Goal: Share content: Share content

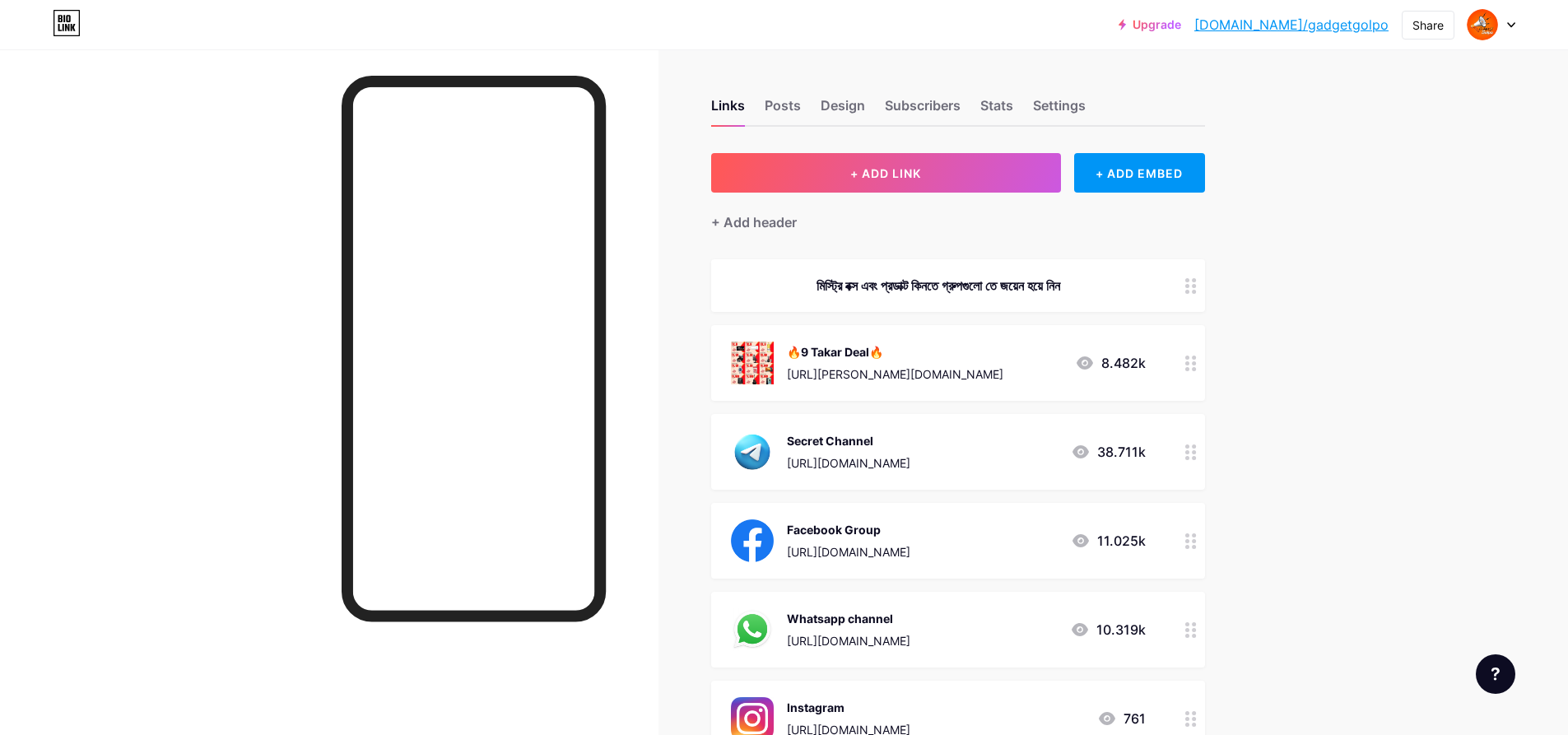
click at [1189, 362] on circle at bounding box center [1187, 363] width 4 height 4
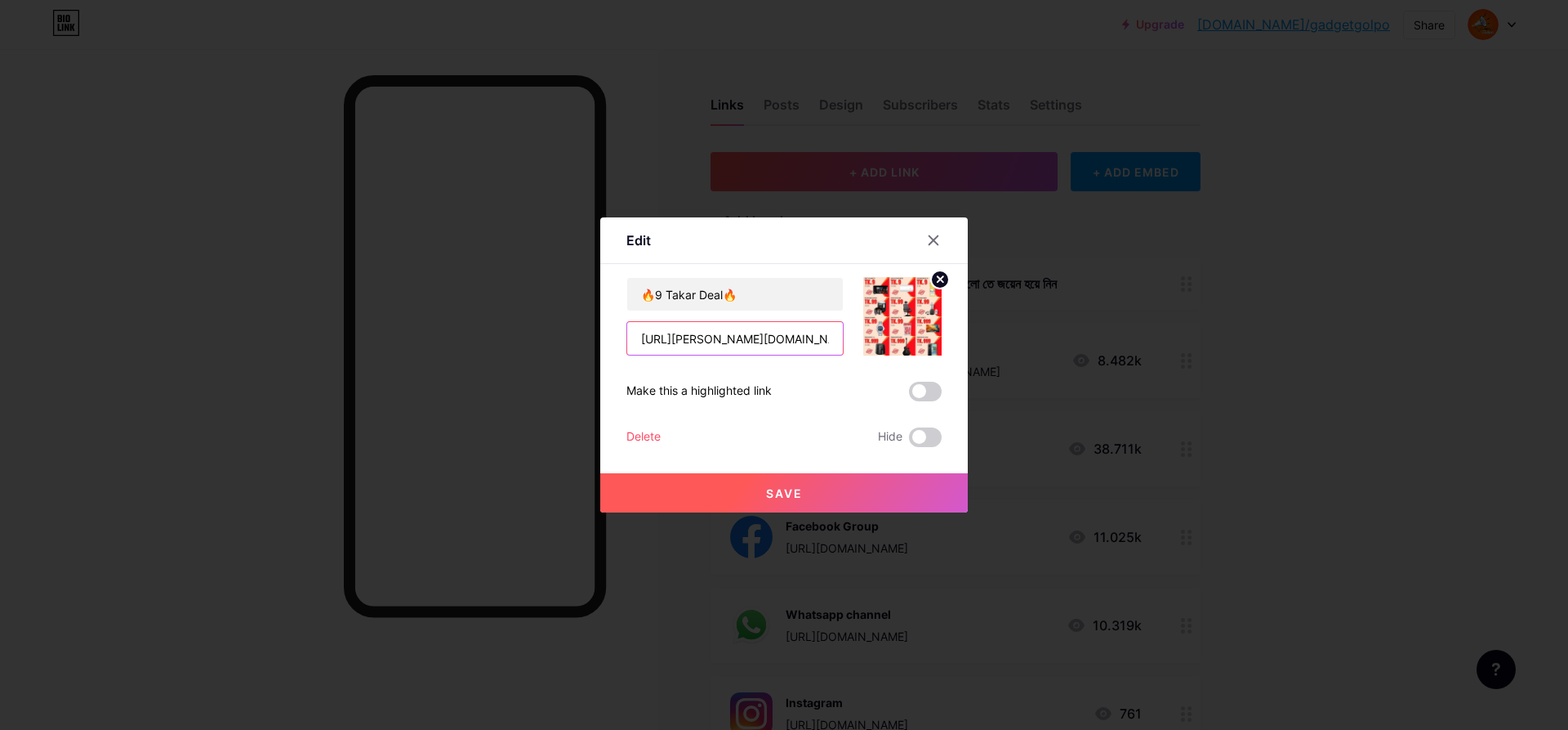
click at [775, 342] on input "[URL][PERSON_NAME][DOMAIN_NAME]" at bounding box center [735, 339] width 215 height 33
click at [233, 365] on div at bounding box center [784, 365] width 1568 height 730
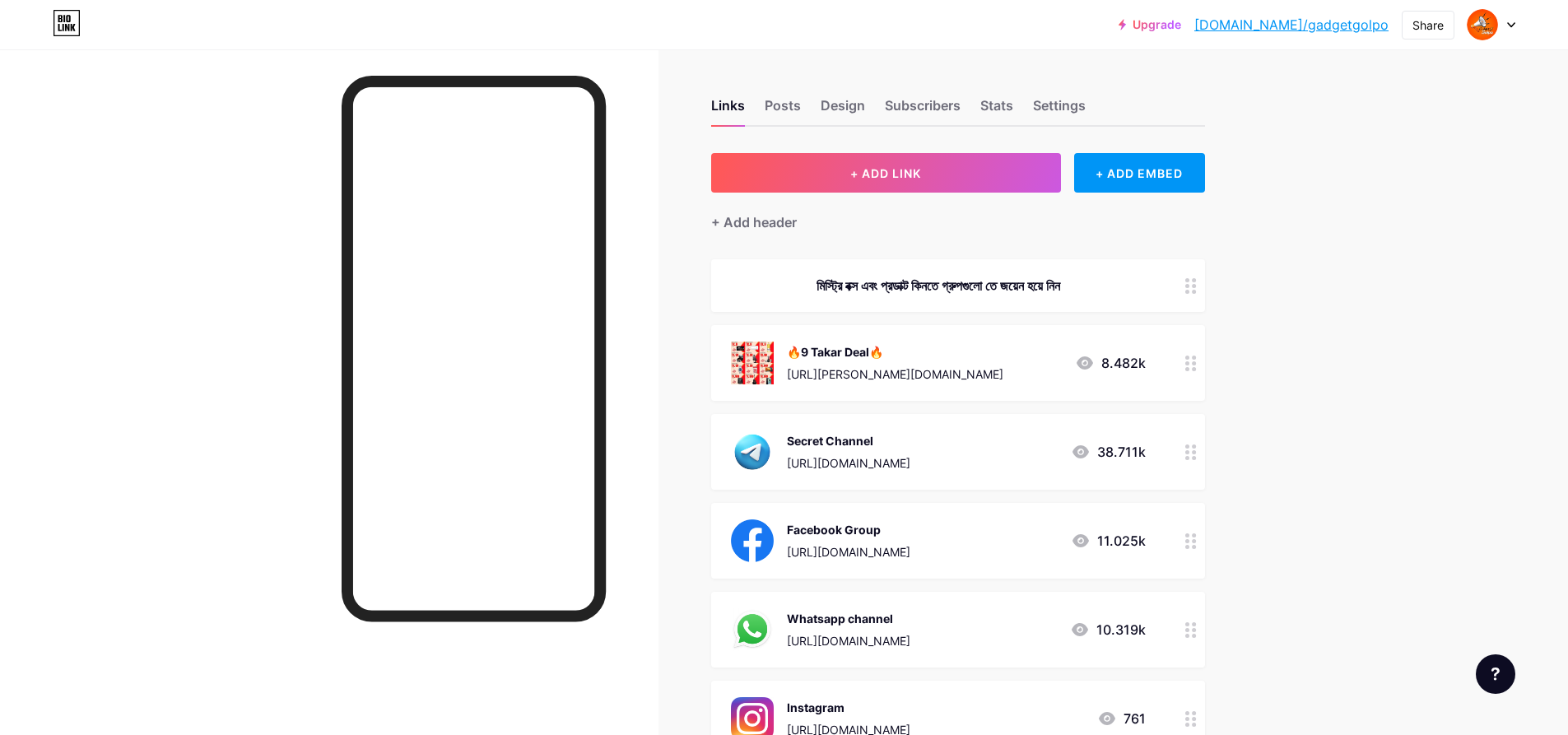
click at [1197, 364] on icon at bounding box center [1191, 363] width 12 height 16
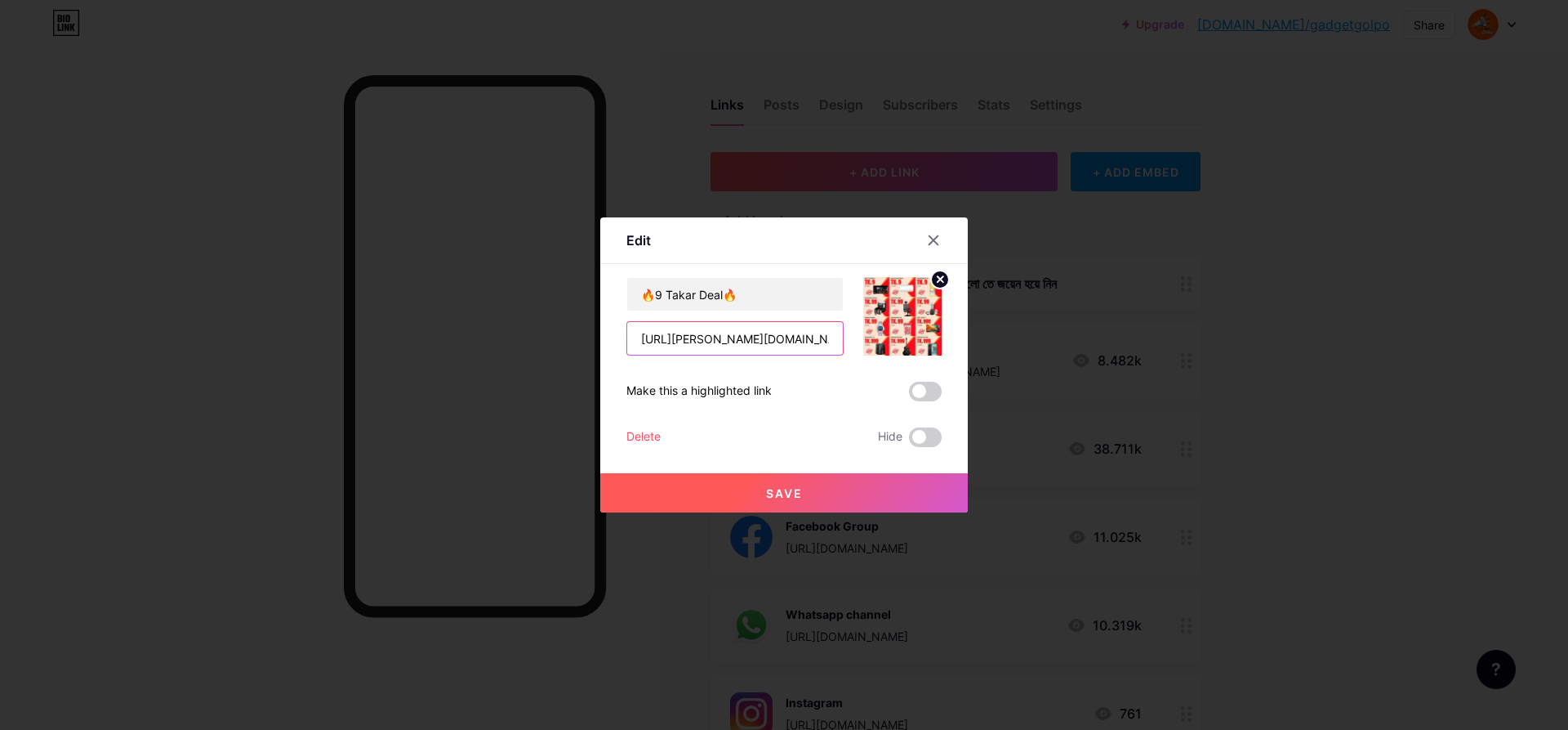
drag, startPoint x: 833, startPoint y: 334, endPoint x: 580, endPoint y: 351, distance: 253.6
click at [580, 351] on div "Edit Content YouTube Play YouTube video without leaving your page. ADD Vimeo Pl…" at bounding box center [784, 365] width 1568 height 730
paste input "[URL][PERSON_NAME][DOMAIN_NAME]"
type input "[URL][PERSON_NAME][DOMAIN_NAME]"
click at [774, 486] on span "Save" at bounding box center [784, 493] width 36 height 14
